Goal: Check status: Check status

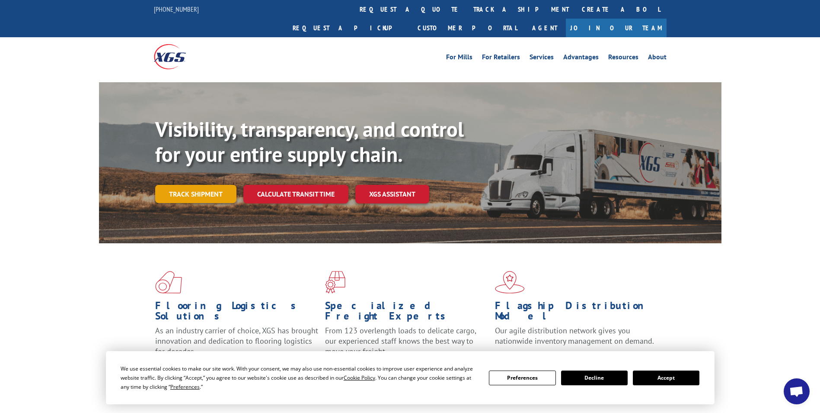
click at [198, 185] on link "Track shipment" at bounding box center [195, 194] width 81 height 18
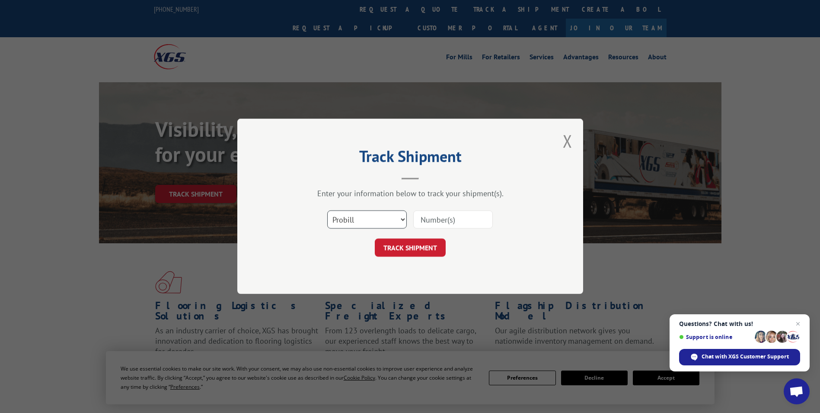
click at [403, 220] on select "Select category... Probill BOL PO" at bounding box center [367, 220] width 80 height 18
select select "bol"
click at [327, 211] on select "Select category... Probill BOL PO" at bounding box center [367, 220] width 80 height 18
click at [426, 218] on input at bounding box center [453, 220] width 80 height 18
type input "2841851"
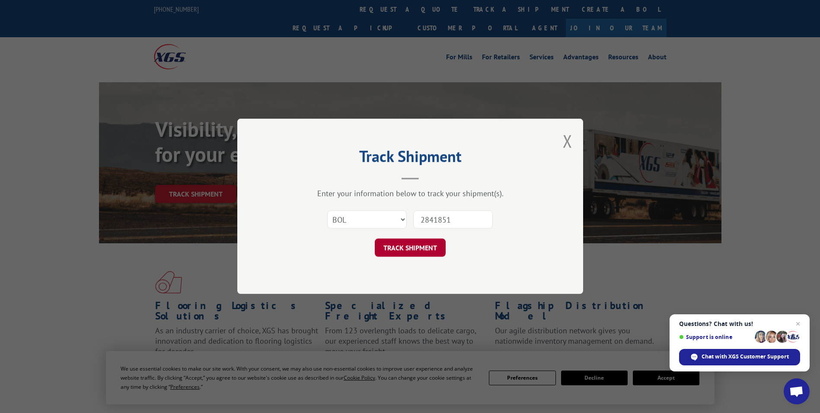
click at [408, 247] on button "TRACK SHIPMENT" at bounding box center [410, 248] width 71 height 18
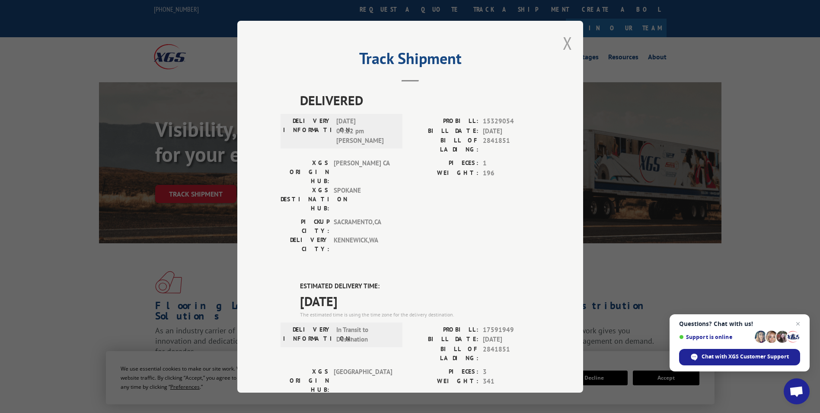
click at [567, 44] on button "Close modal" at bounding box center [568, 43] width 10 height 23
